Goal: Navigation & Orientation: Go to known website

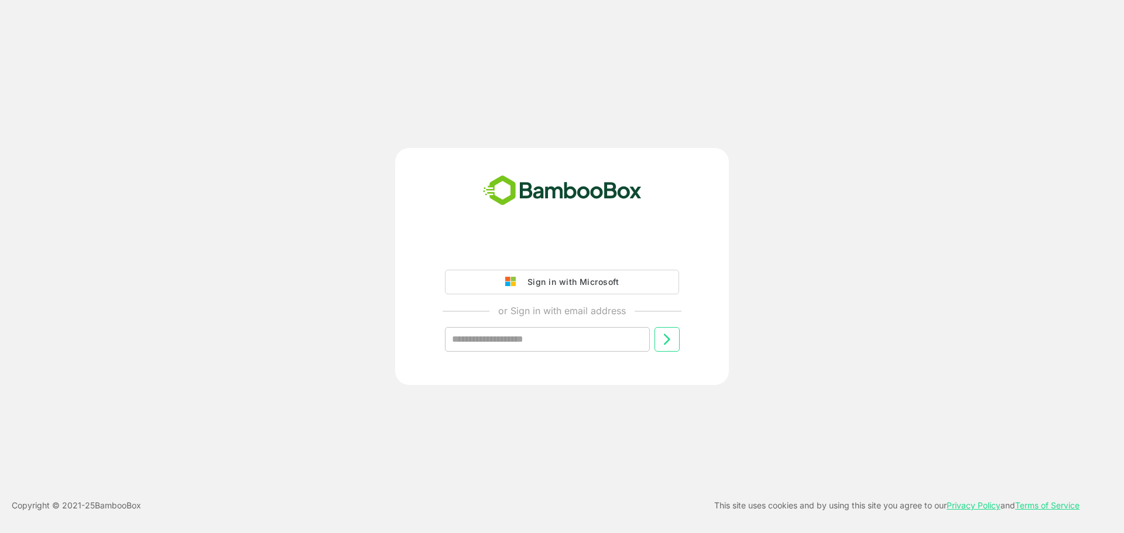
click at [283, 177] on div "Sign in with Microsoft or Sign in with email address ​" at bounding box center [561, 266] width 899 height 237
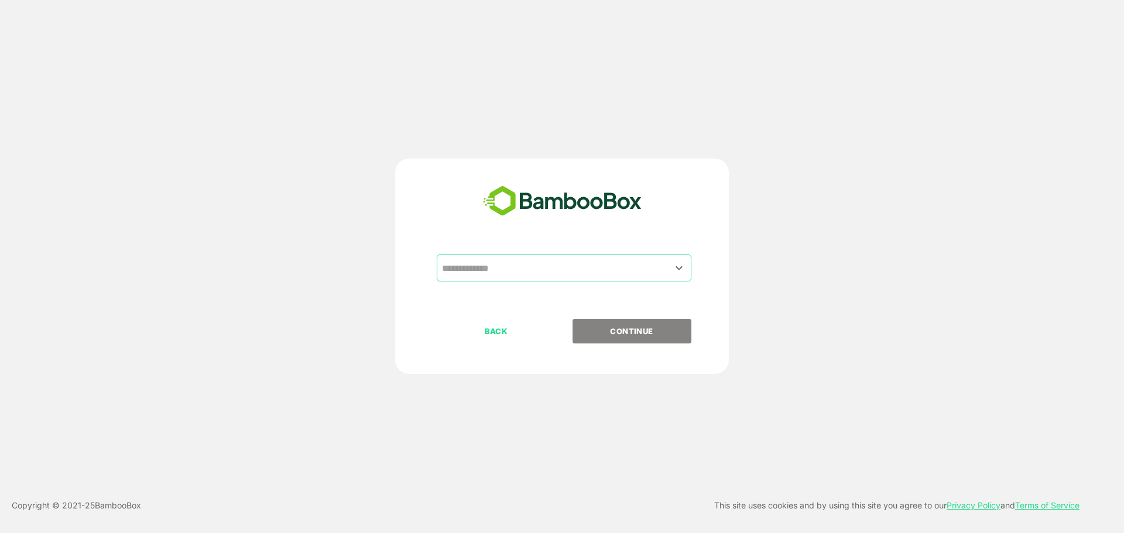
click at [475, 272] on input "text" at bounding box center [564, 268] width 250 height 22
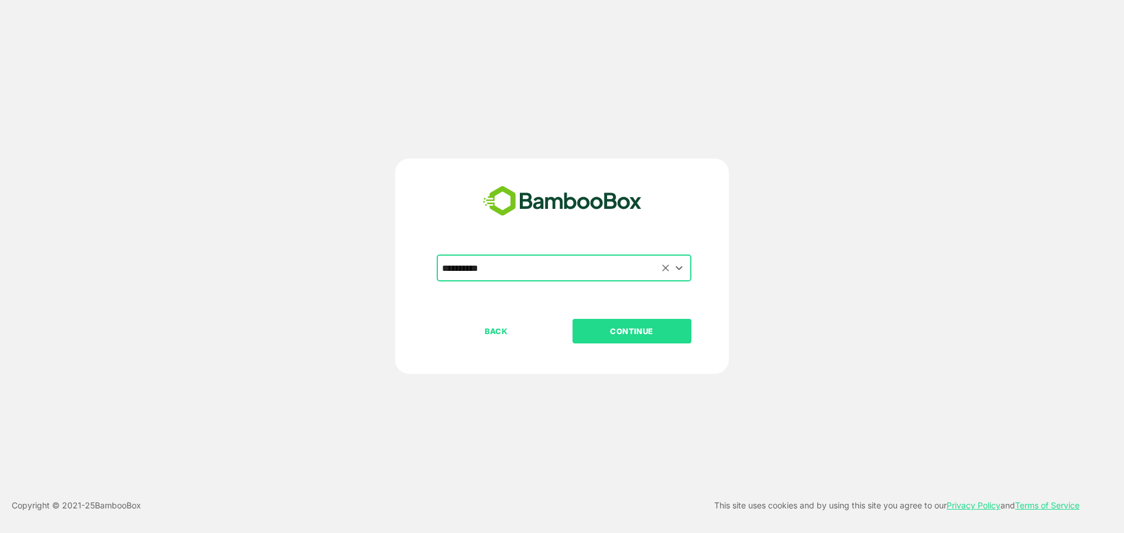
type input "**********"
click at [573, 319] on button "CONTINUE" at bounding box center [632, 331] width 119 height 25
